Goal: Communication & Community: Connect with others

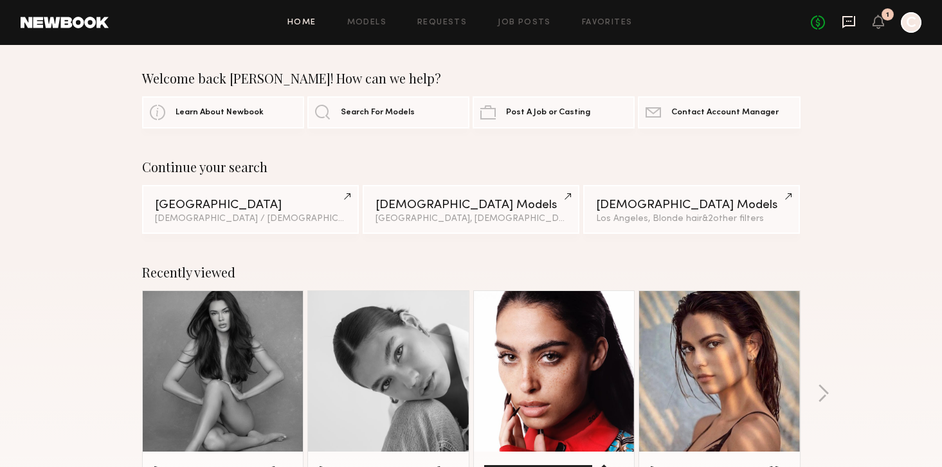
click at [850, 23] on icon at bounding box center [848, 22] width 14 height 14
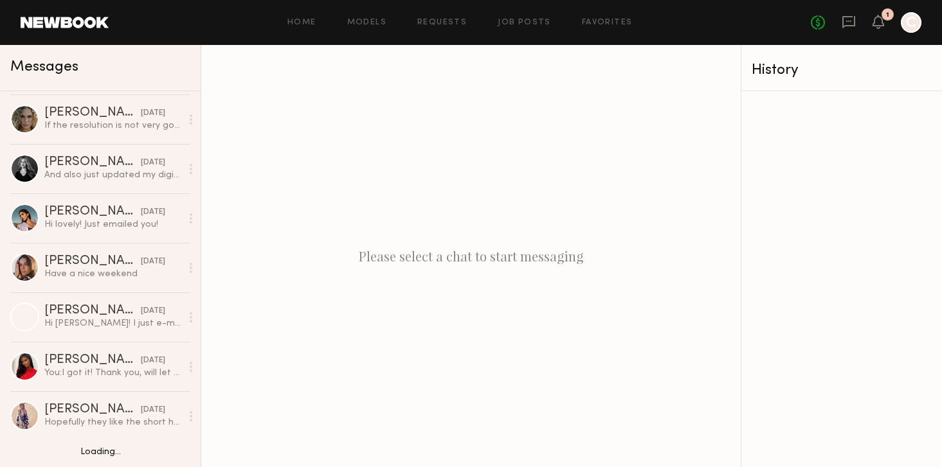
scroll to position [641, 0]
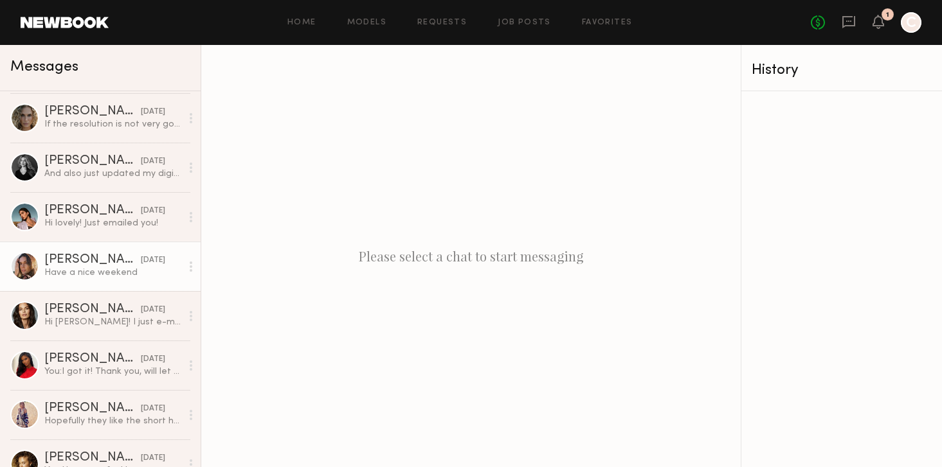
click at [68, 260] on div "[PERSON_NAME]" at bounding box center [92, 260] width 96 height 13
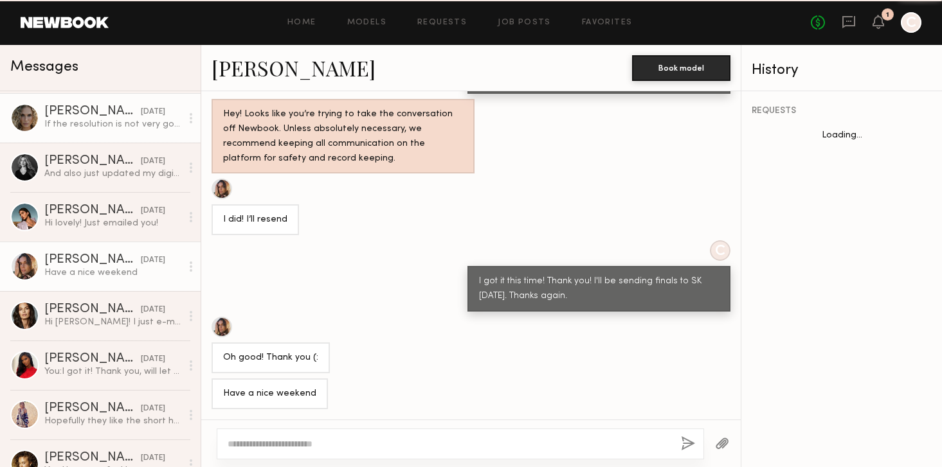
scroll to position [1097, 0]
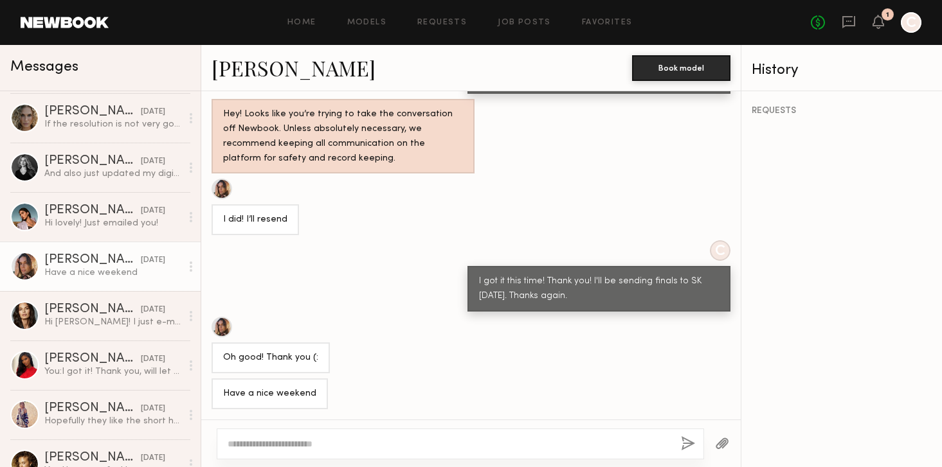
click at [234, 70] on link "[PERSON_NAME]" at bounding box center [293, 68] width 164 height 28
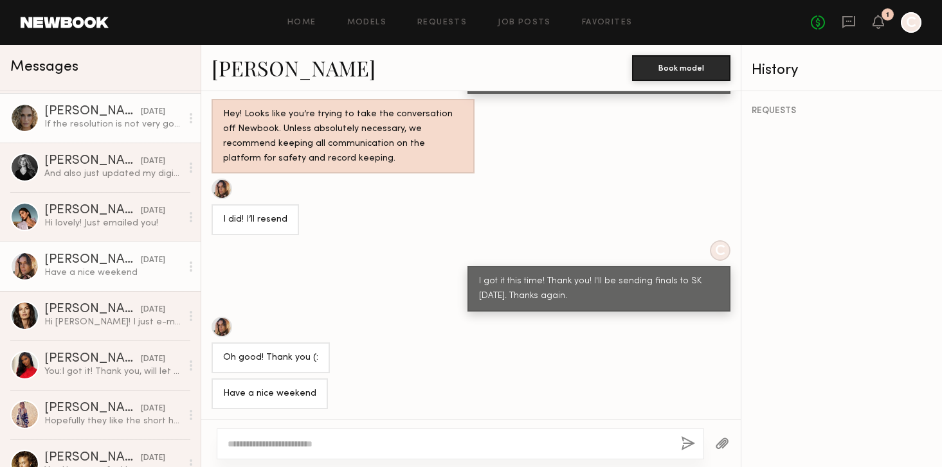
click at [86, 126] on div "If the resolution is not very good via email, I will send a wetransfer link, ju…" at bounding box center [112, 124] width 137 height 12
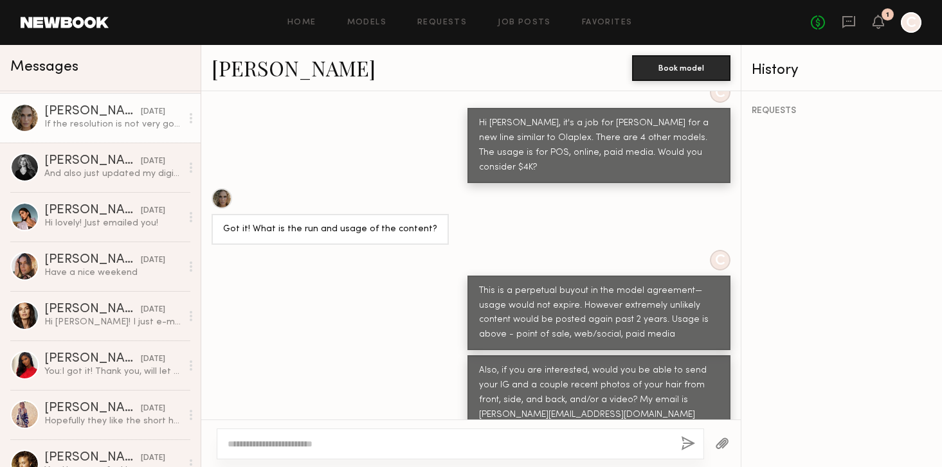
scroll to position [663, 0]
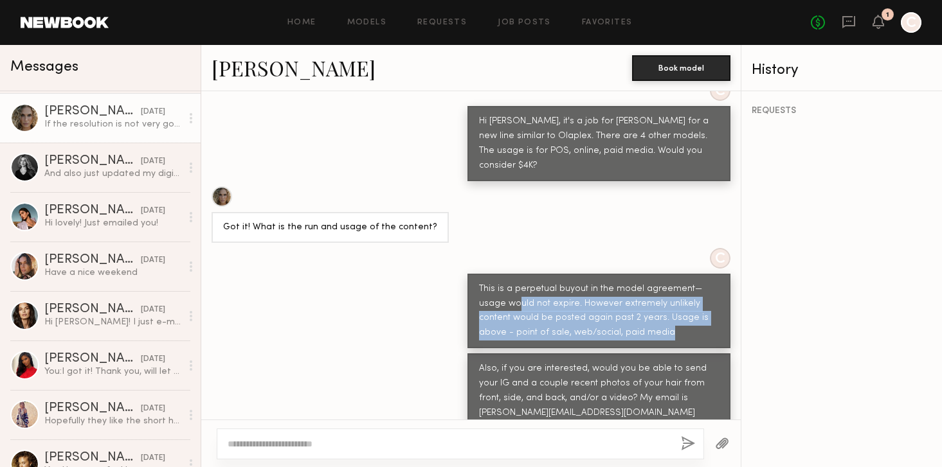
drag, startPoint x: 633, startPoint y: 294, endPoint x: 488, endPoint y: 265, distance: 147.5
click at [488, 282] on div "This is a perpetual buyout in the model agreement—usage would not expire. Howev…" at bounding box center [599, 311] width 240 height 59
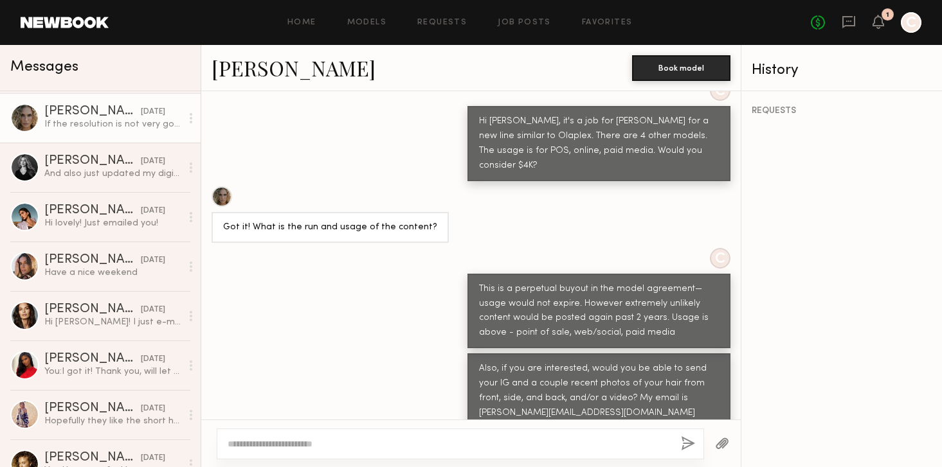
click at [487, 282] on div "This is a perpetual buyout in the model agreement—usage would not expire. Howev…" at bounding box center [599, 311] width 240 height 59
click at [492, 282] on div "This is a perpetual buyout in the model agreement—usage would not expire. Howev…" at bounding box center [599, 311] width 240 height 59
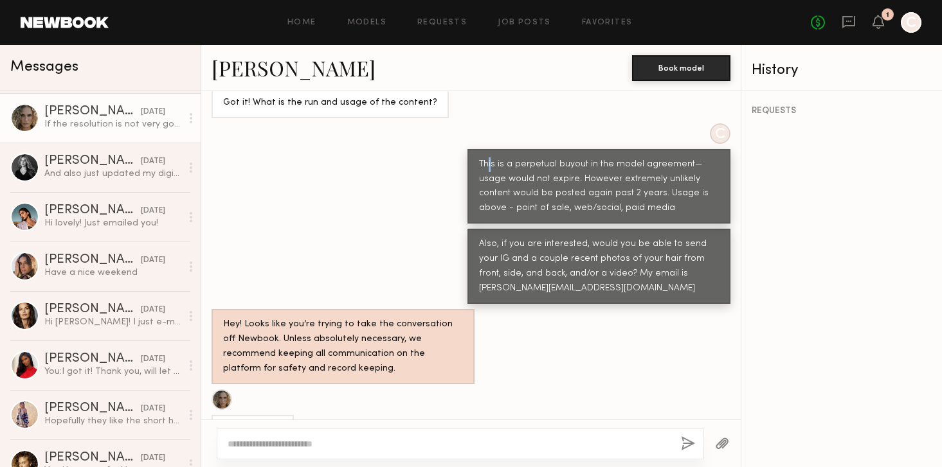
scroll to position [790, 0]
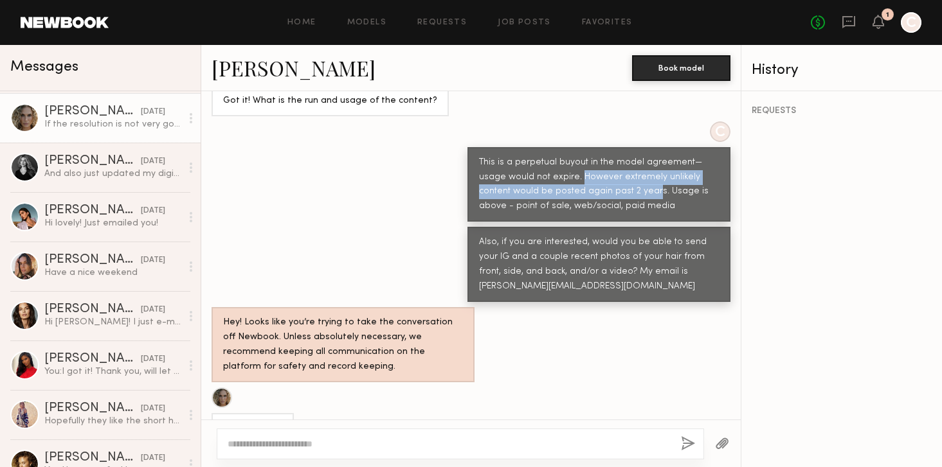
drag, startPoint x: 622, startPoint y: 153, endPoint x: 550, endPoint y: 132, distance: 75.0
click at [550, 156] on div "This is a perpetual buyout in the model agreement—usage would not expire. Howev…" at bounding box center [599, 185] width 240 height 59
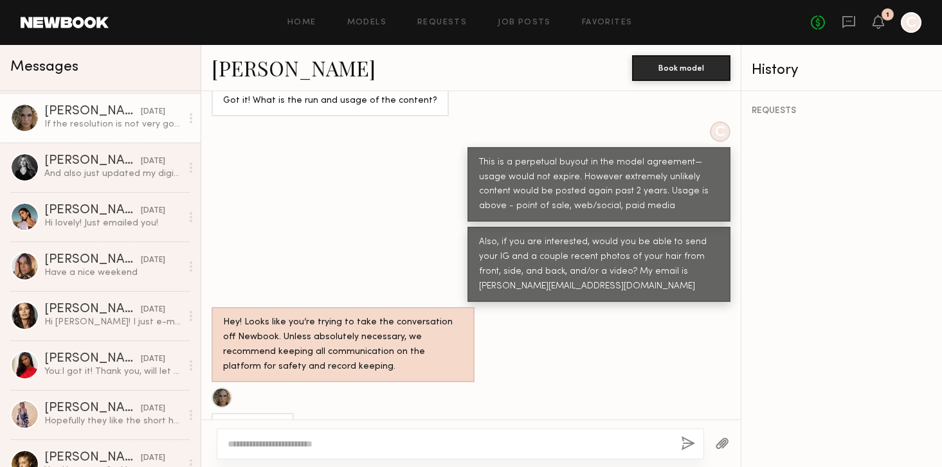
click at [652, 162] on div "This is a perpetual buyout in the model agreement—usage would not expire. Howev…" at bounding box center [599, 185] width 240 height 59
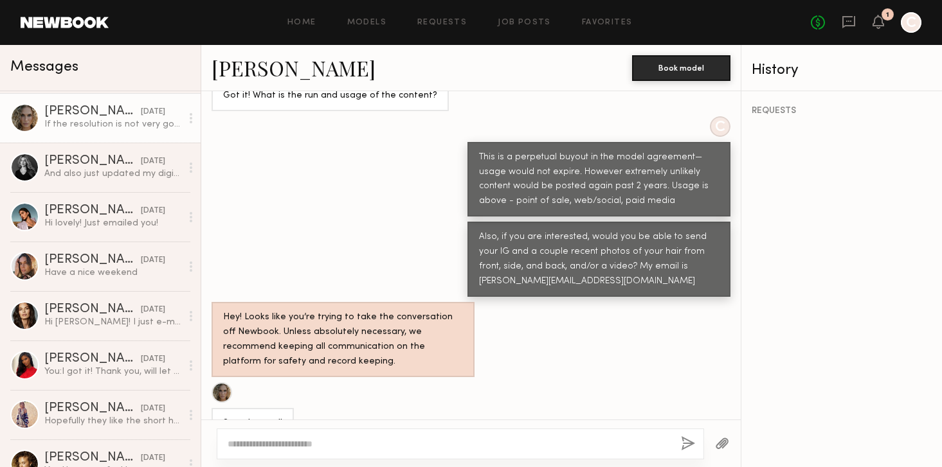
scroll to position [796, 0]
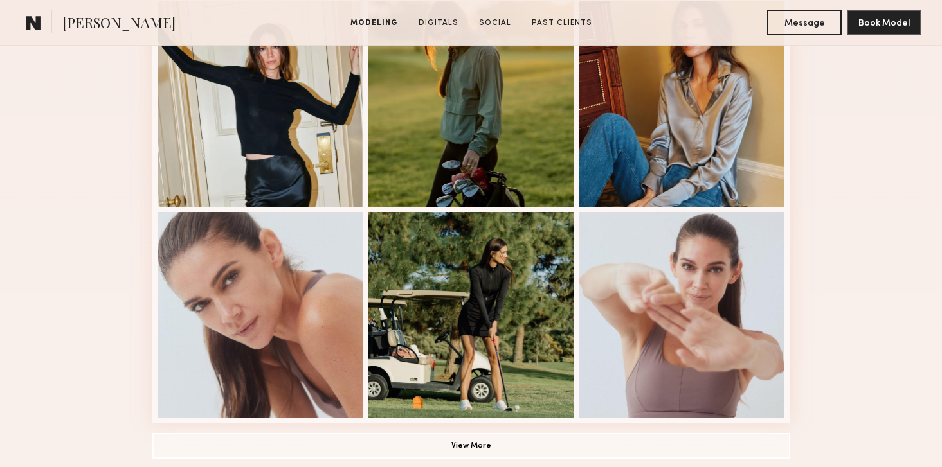
scroll to position [798, 0]
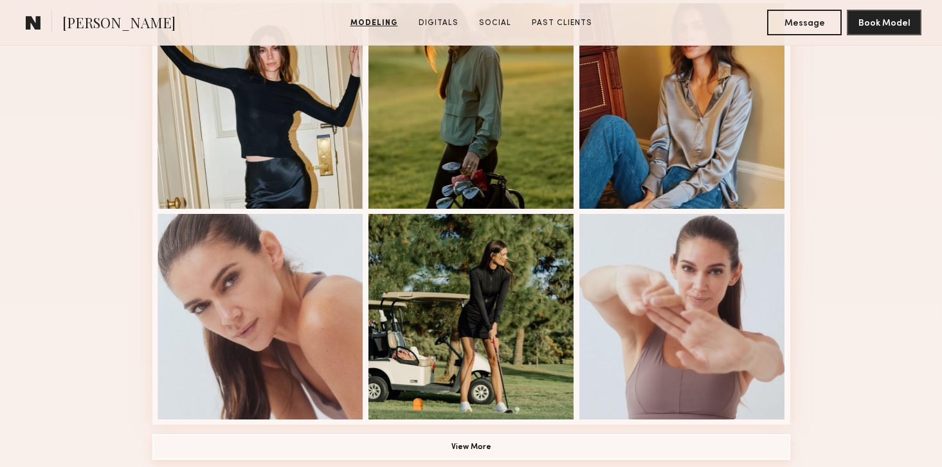
click at [470, 448] on button "View More" at bounding box center [471, 447] width 638 height 26
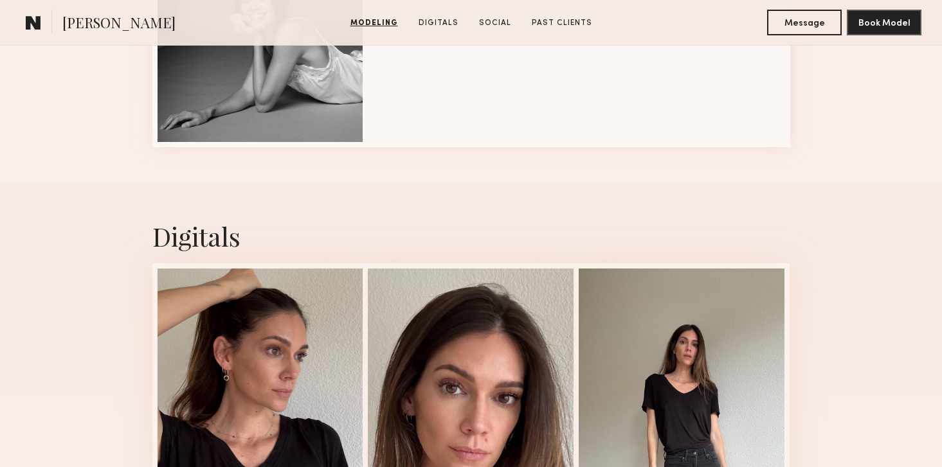
scroll to position [2156, 0]
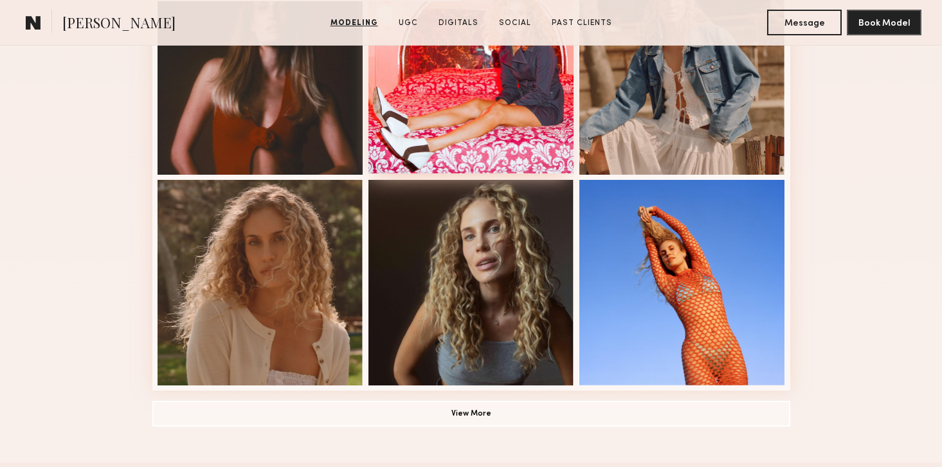
scroll to position [836, 0]
